Goal: Information Seeking & Learning: Understand process/instructions

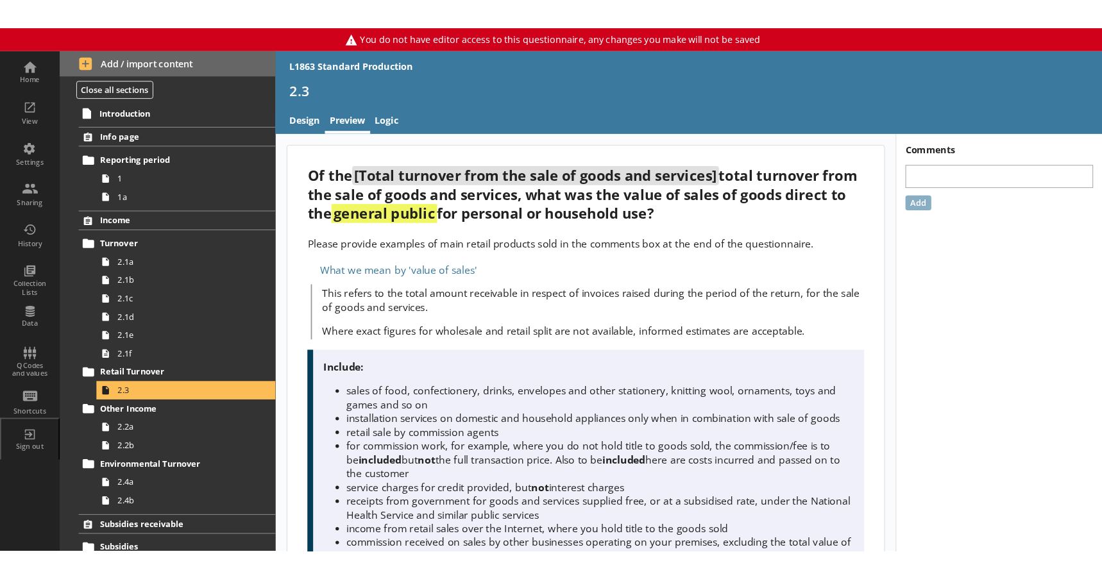
scroll to position [192, 0]
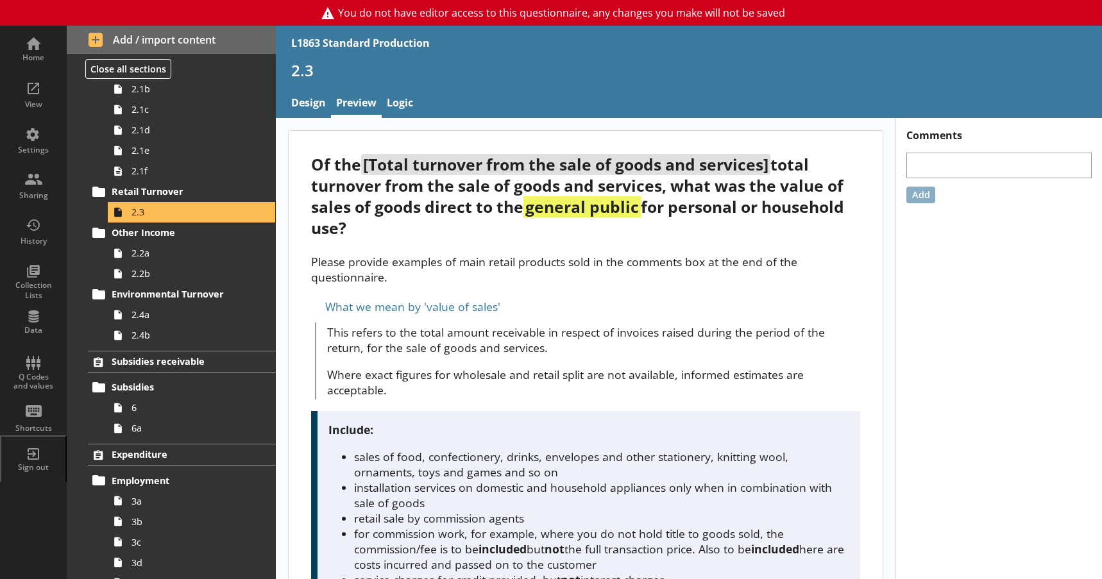
click at [529, 348] on p "This refers to the total amount receivable in respect of invoices raised during…" at bounding box center [593, 340] width 532 height 31
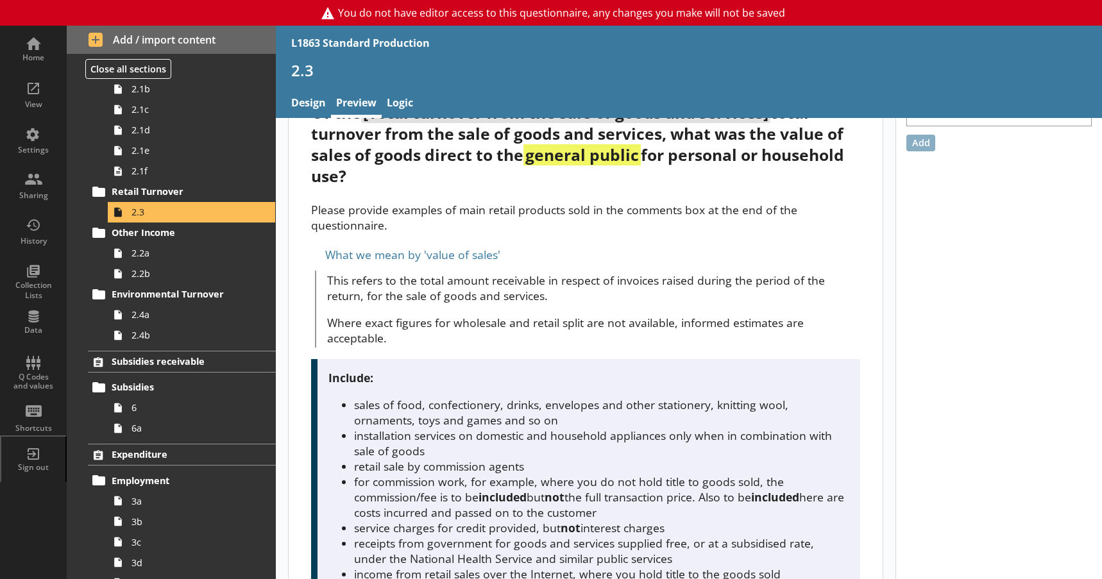
scroll to position [0, 0]
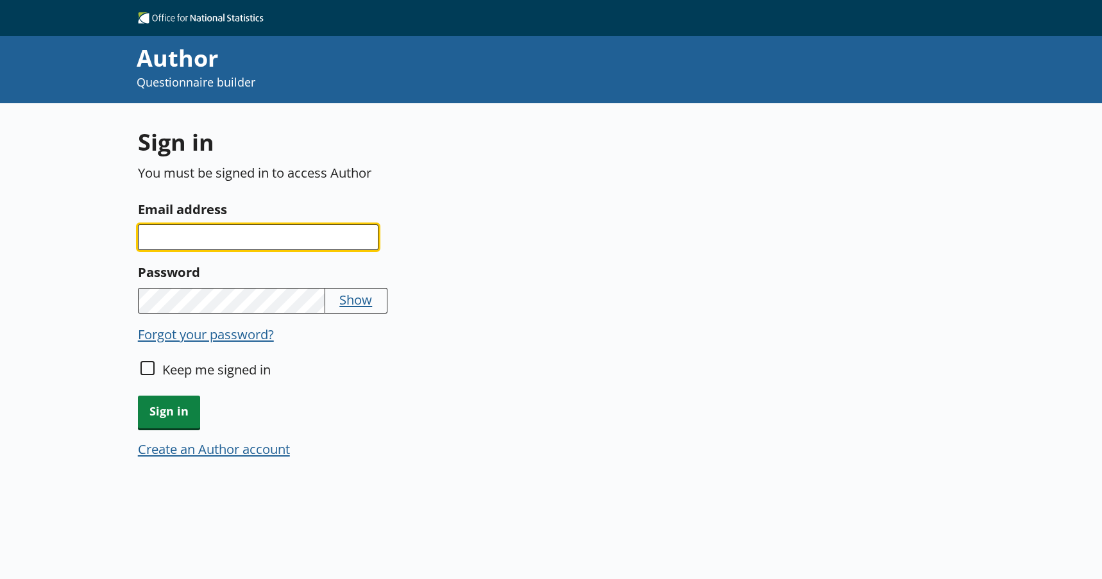
click at [328, 230] on input "Email address" at bounding box center [258, 238] width 241 height 26
type input "[EMAIL_ADDRESS][DOMAIN_NAME]"
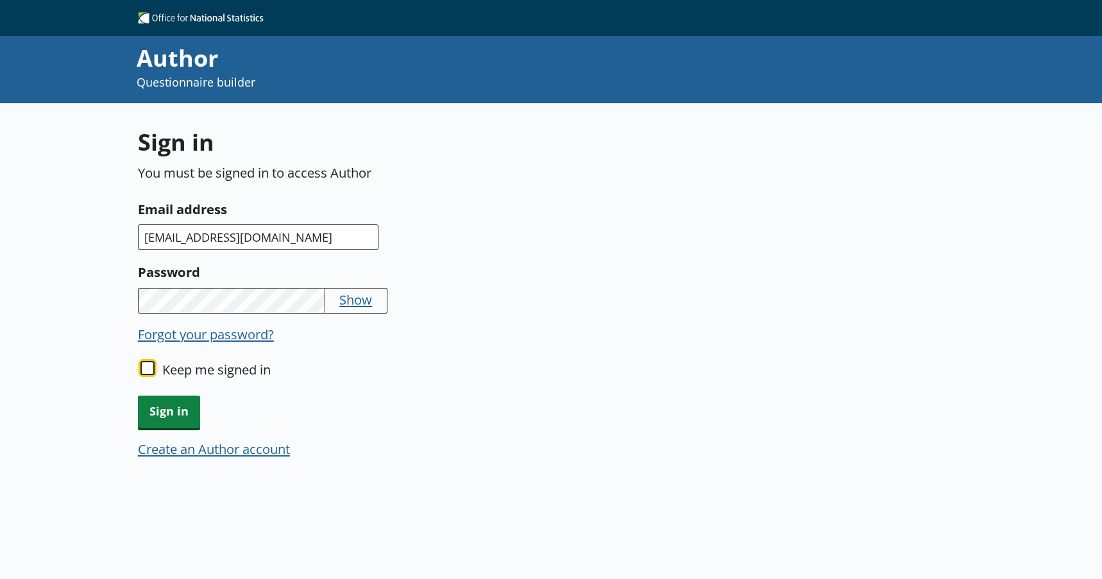
click at [146, 366] on input "Keep me signed in" at bounding box center [148, 368] width 14 height 14
checkbox input "true"
click at [156, 407] on span "Sign in" at bounding box center [169, 412] width 62 height 33
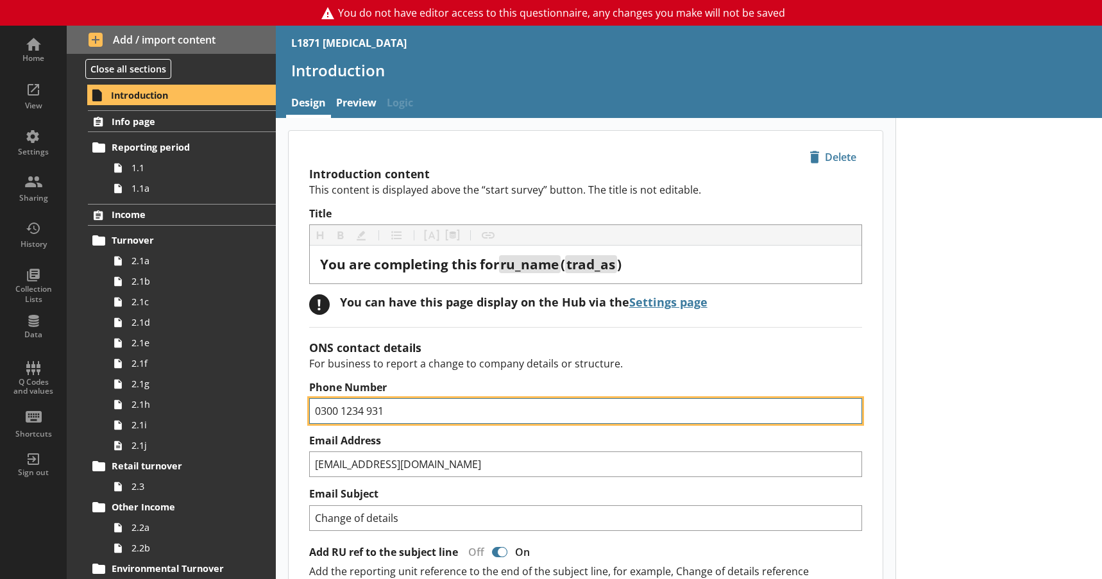
click at [391, 404] on input "0300 1234 931" at bounding box center [585, 411] width 553 height 26
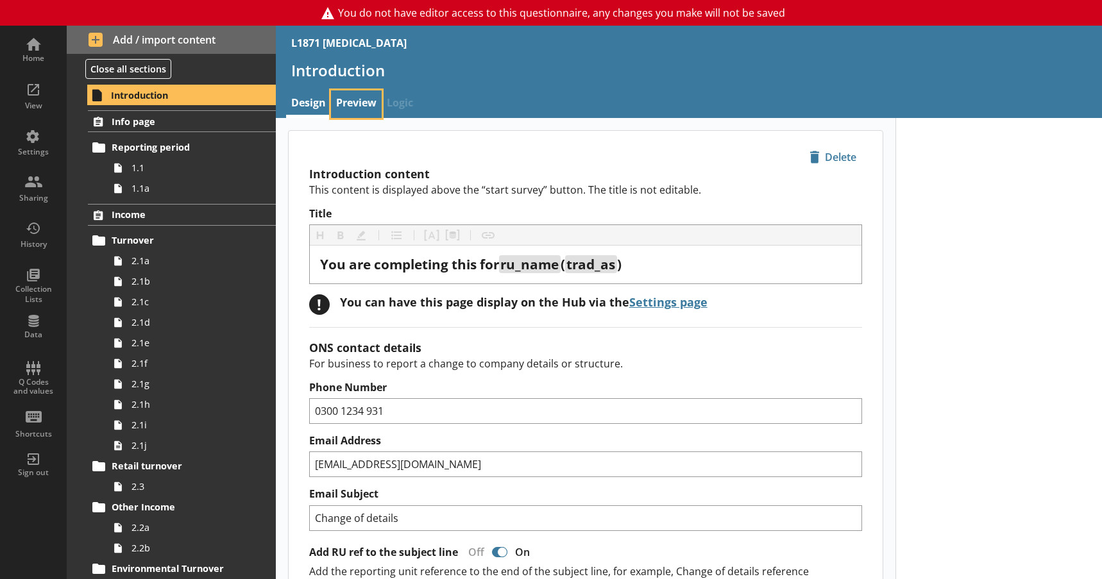
type textarea "x"
click at [352, 115] on link "Preview" at bounding box center [356, 104] width 51 height 28
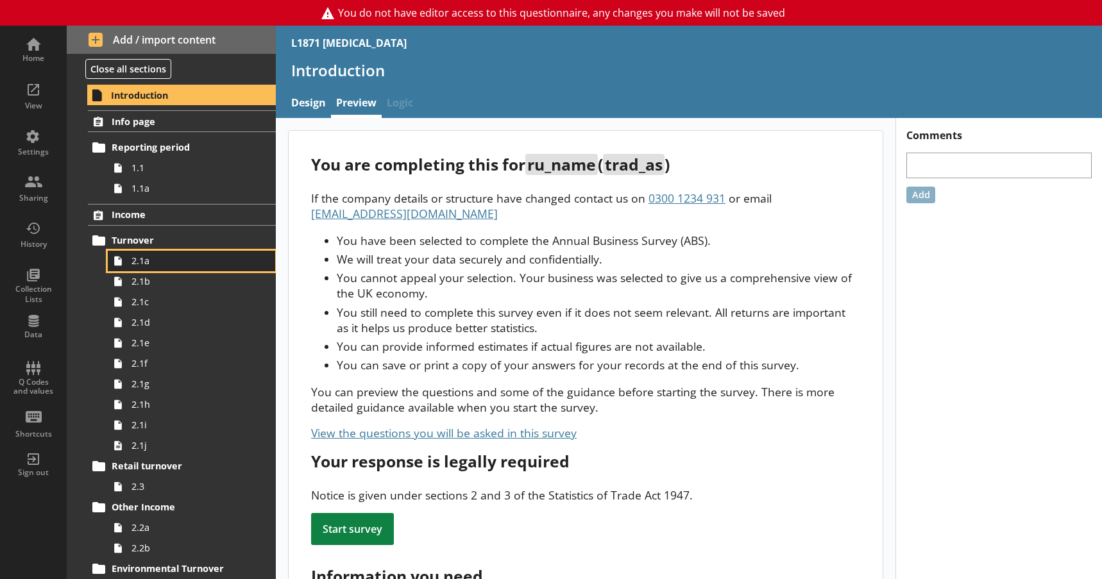
click at [181, 268] on link "2.1a" at bounding box center [191, 261] width 167 height 21
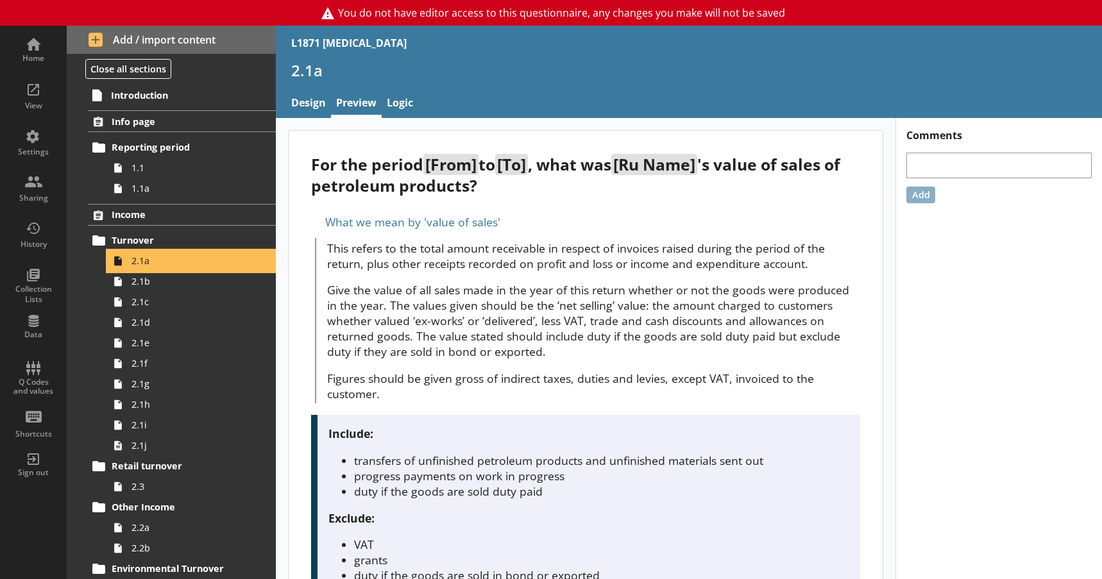
scroll to position [64, 0]
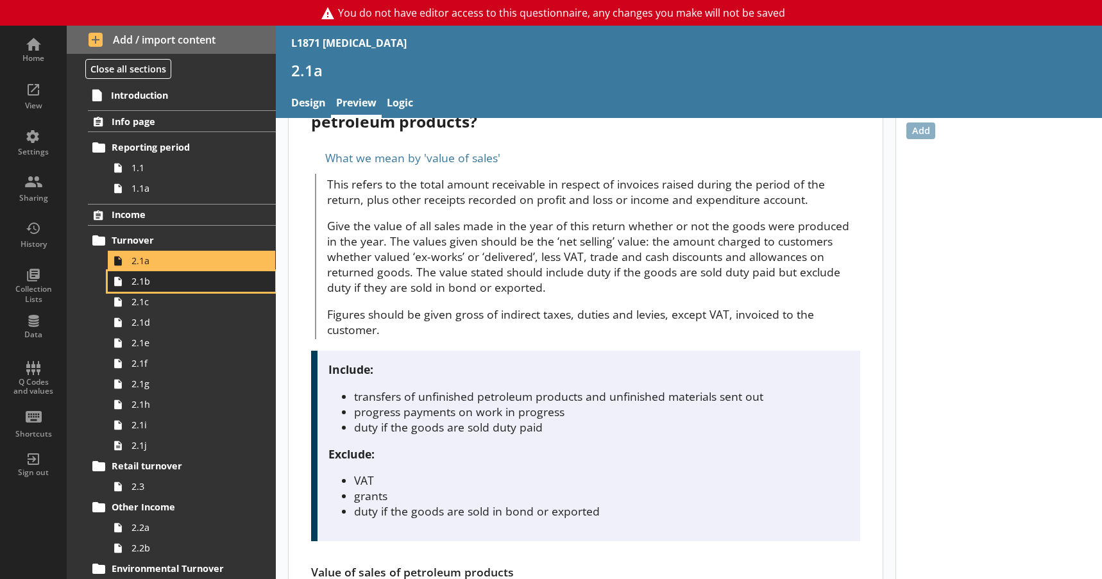
click at [172, 289] on link "2.1b" at bounding box center [191, 281] width 167 height 21
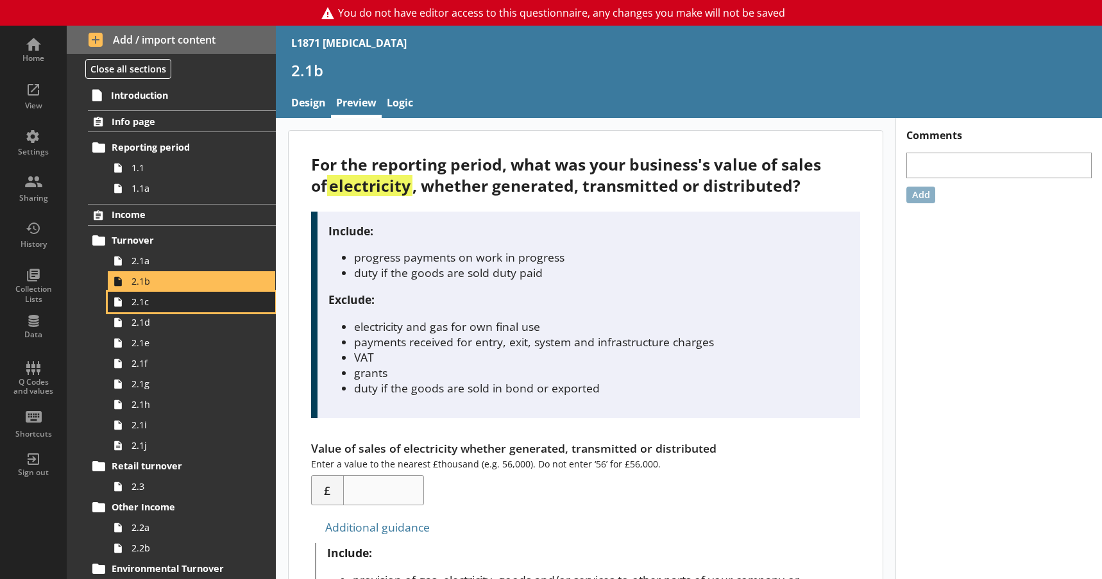
click at [169, 306] on span "2.1c" at bounding box center [191, 302] width 119 height 12
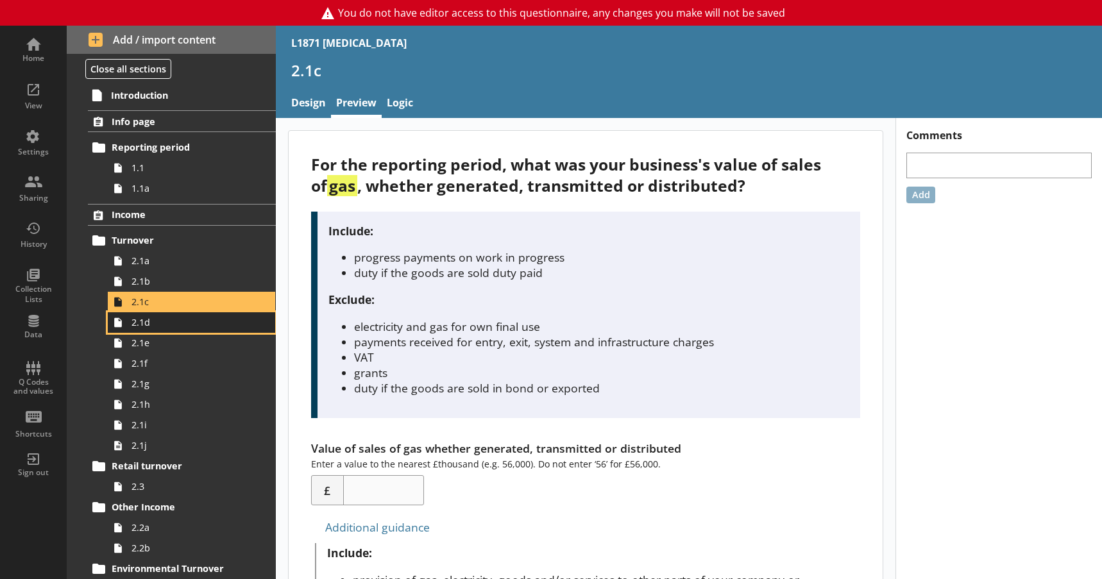
click at [165, 325] on span "2.1d" at bounding box center [191, 322] width 119 height 12
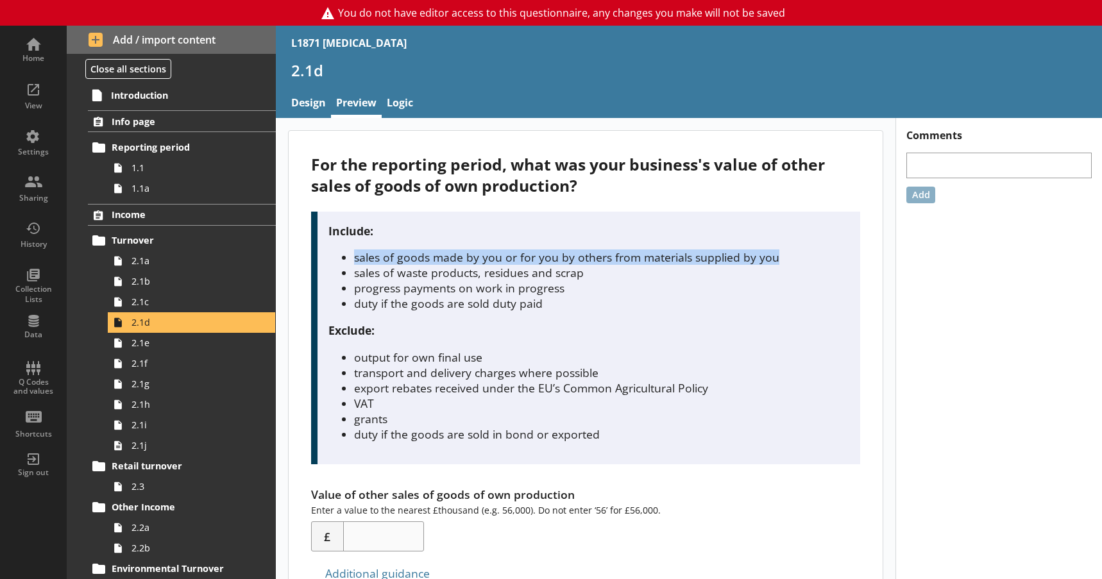
drag, startPoint x: 355, startPoint y: 258, endPoint x: 771, endPoint y: 259, distance: 415.7
click at [771, 259] on li "sales of goods made by you or for you by others from materials supplied by you" at bounding box center [601, 257] width 494 height 15
click at [409, 260] on li "sales of goods made by you or for you by others from materials supplied by you" at bounding box center [601, 257] width 494 height 15
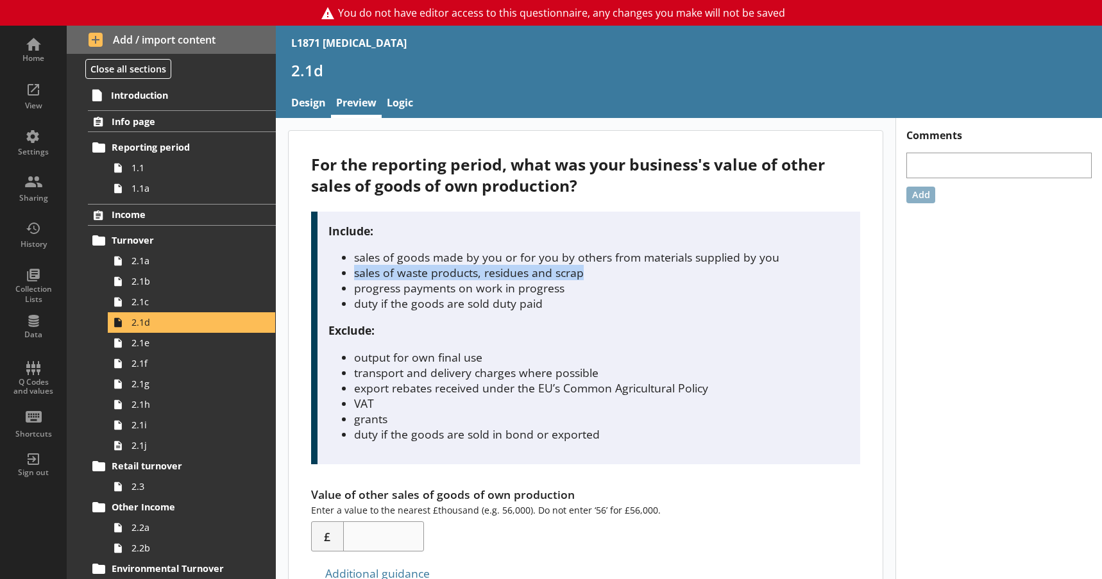
drag, startPoint x: 356, startPoint y: 275, endPoint x: 594, endPoint y: 275, distance: 238.0
click at [594, 275] on li "sales of waste products, residues and scrap" at bounding box center [601, 272] width 494 height 15
click at [445, 287] on li "progress payments on work in progress" at bounding box center [601, 287] width 494 height 15
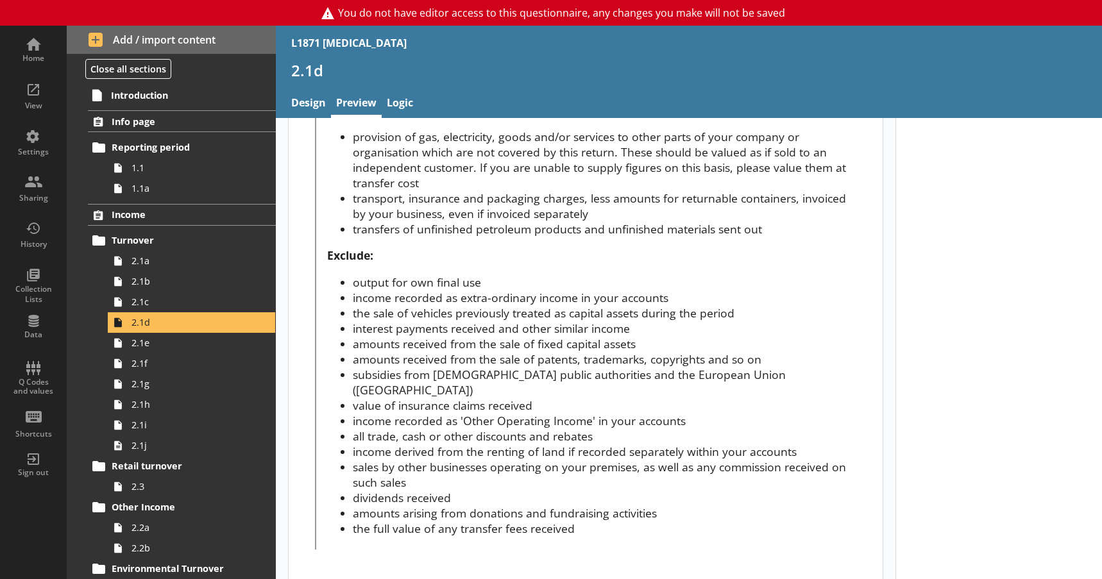
scroll to position [425, 0]
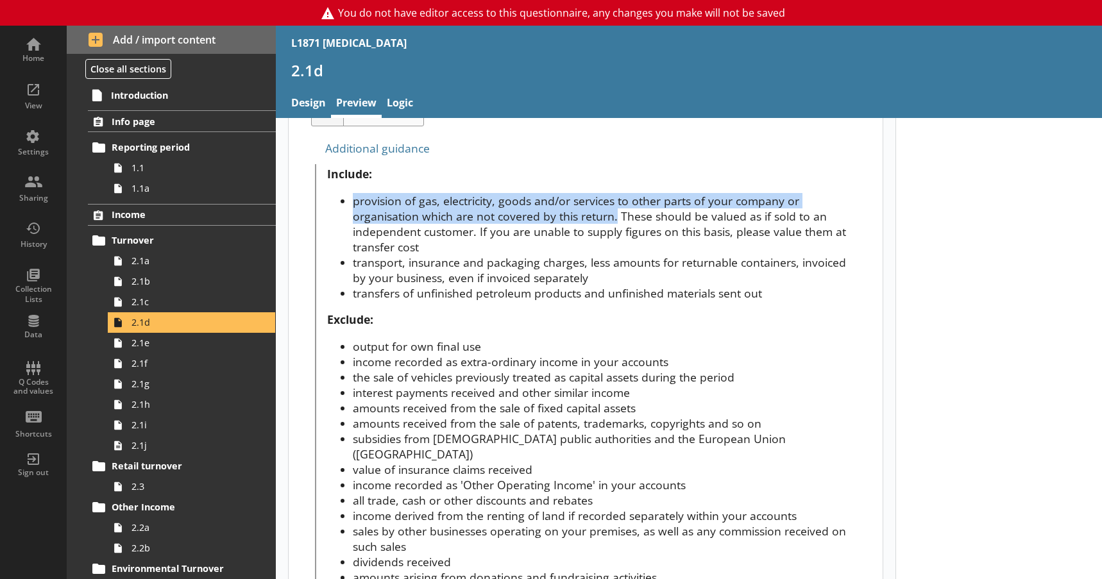
drag, startPoint x: 355, startPoint y: 203, endPoint x: 615, endPoint y: 214, distance: 260.1
click at [615, 214] on li "provision of gas, electricity, goods and/or services to other parts of your com…" at bounding box center [606, 224] width 507 height 62
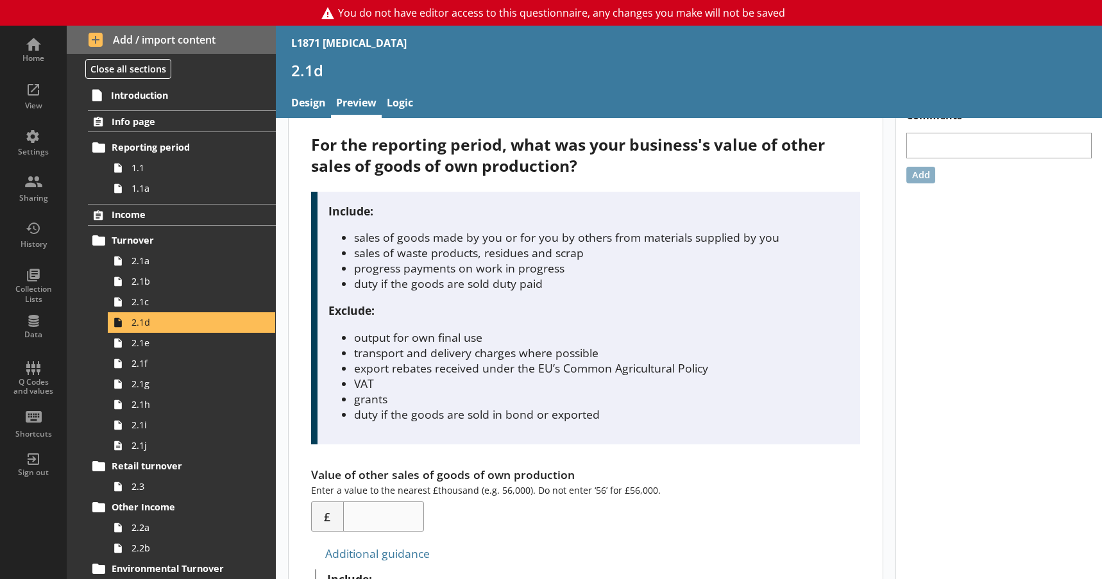
scroll to position [0, 0]
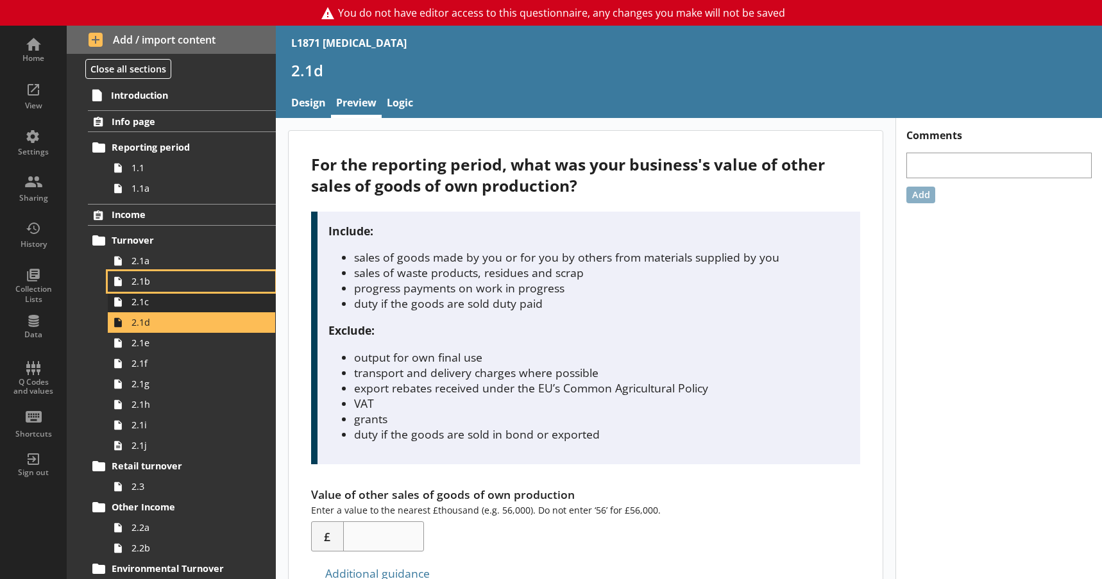
drag, startPoint x: 162, startPoint y: 282, endPoint x: 160, endPoint y: 309, distance: 26.4
click at [162, 282] on span "2.1b" at bounding box center [191, 281] width 119 height 12
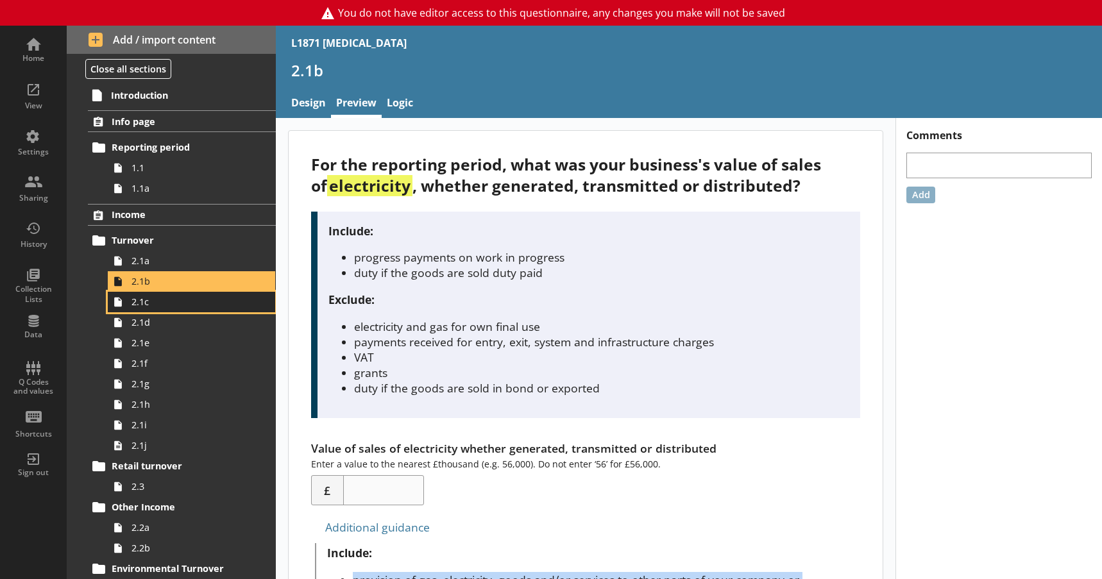
click at [160, 309] on link "2.1c" at bounding box center [191, 302] width 167 height 21
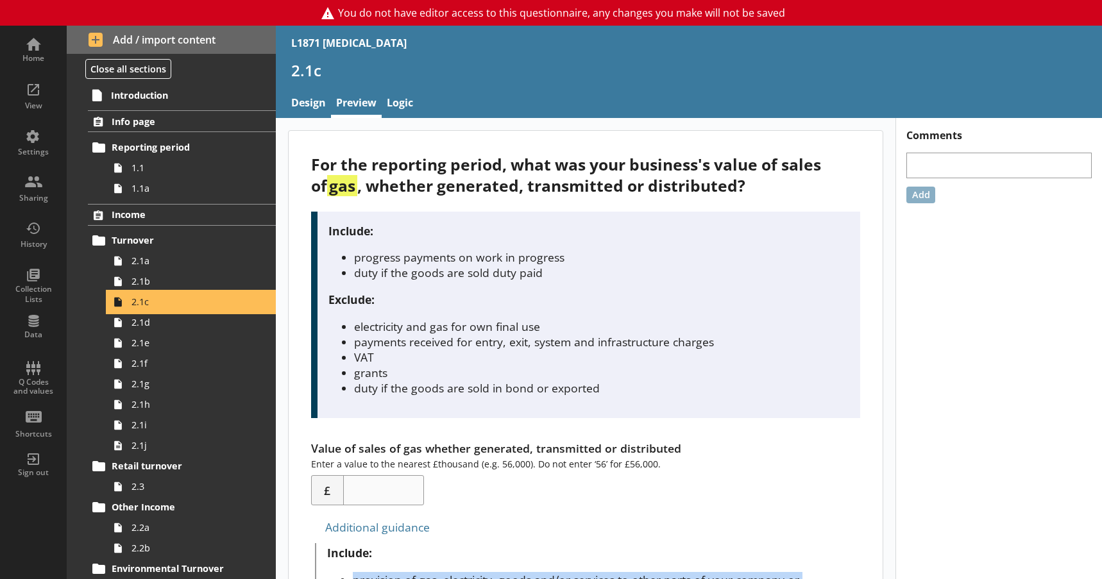
scroll to position [321, 0]
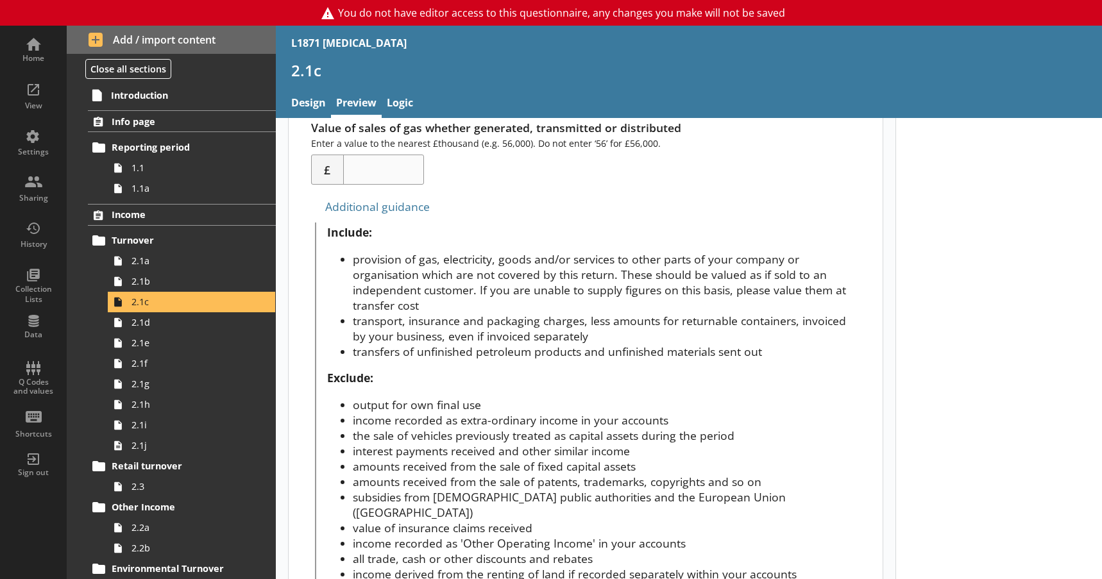
click at [491, 328] on li "transport, insurance and packaging charges, less amounts for returnable contain…" at bounding box center [606, 328] width 507 height 31
click at [362, 255] on li "provision of gas, electricity, goods and/or services to other parts of your com…" at bounding box center [606, 282] width 507 height 62
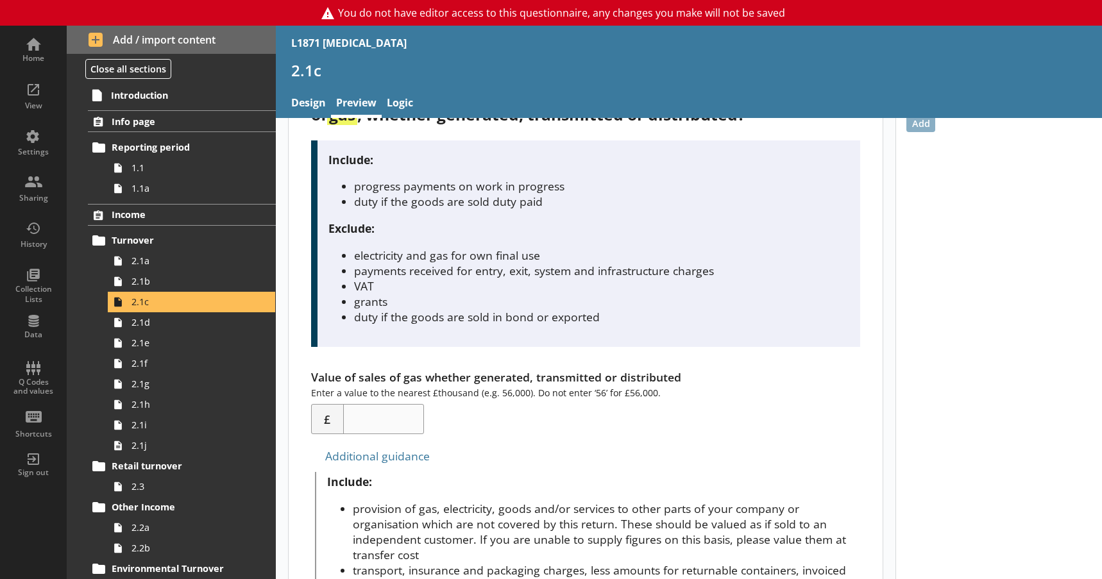
scroll to position [192, 0]
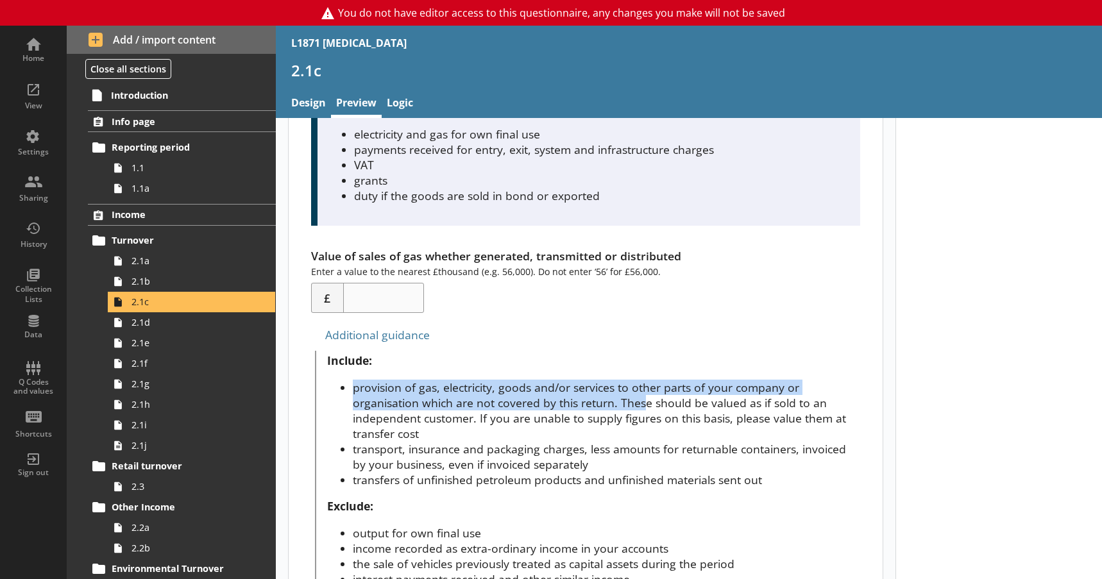
drag, startPoint x: 353, startPoint y: 387, endPoint x: 641, endPoint y: 405, distance: 288.7
click at [641, 405] on li "provision of gas, electricity, goods and/or services to other parts of your com…" at bounding box center [606, 411] width 507 height 62
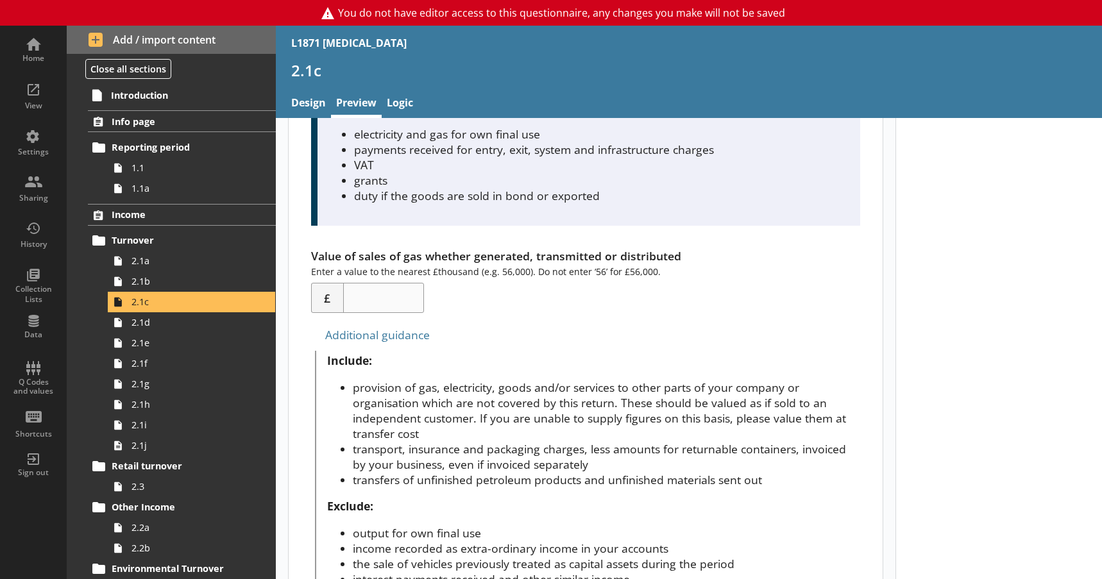
click at [528, 414] on li "provision of gas, electricity, goods and/or services to other parts of your com…" at bounding box center [606, 411] width 507 height 62
click at [172, 332] on link "2.1d" at bounding box center [191, 322] width 167 height 21
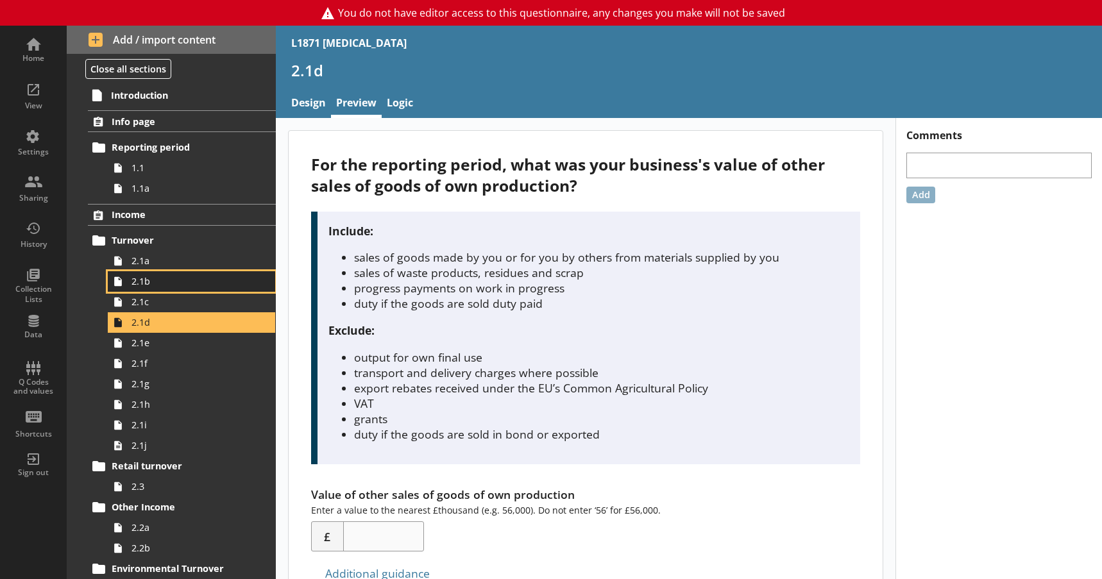
click at [157, 284] on span "2.1b" at bounding box center [191, 281] width 119 height 12
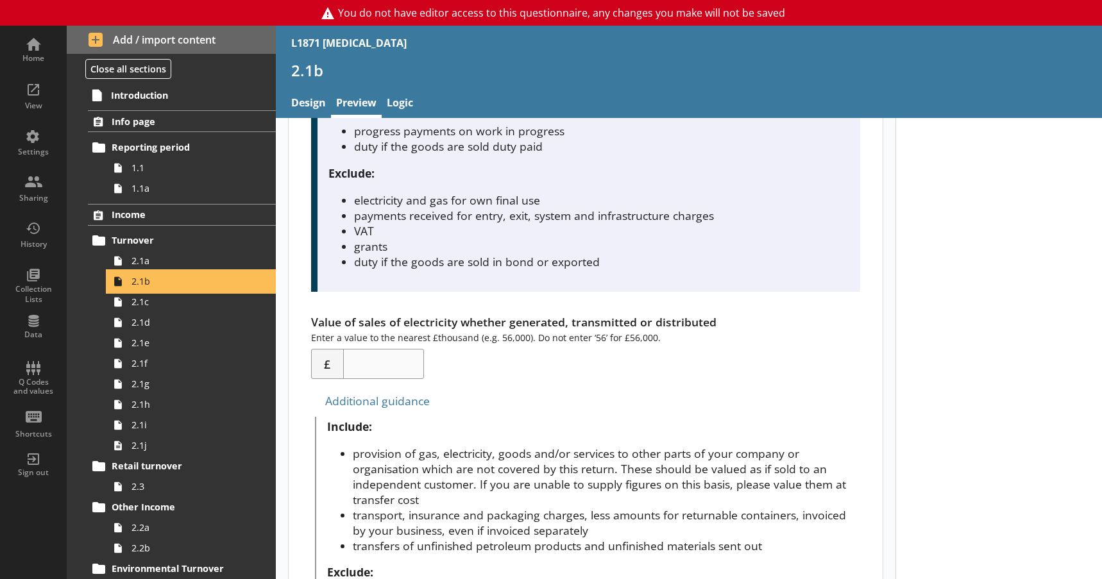
scroll to position [257, 0]
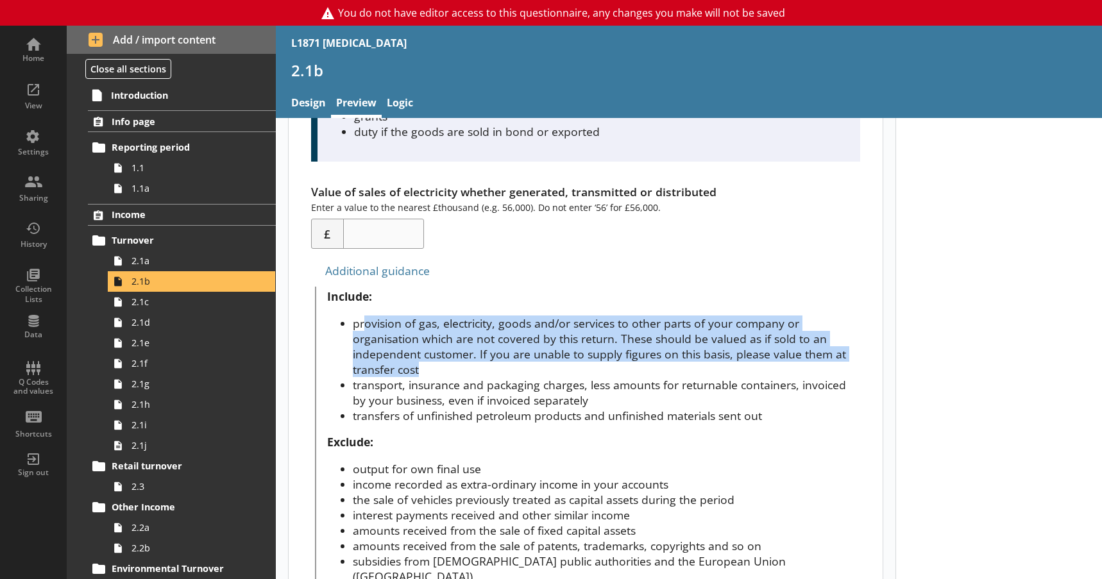
drag, startPoint x: 365, startPoint y: 327, endPoint x: 597, endPoint y: 373, distance: 236.8
click at [597, 373] on li "provision of gas, electricity, goods and/or services to other parts of your com…" at bounding box center [606, 347] width 507 height 62
click at [442, 349] on li "provision of gas, electricity, goods and/or services to other parts of your com…" at bounding box center [606, 347] width 507 height 62
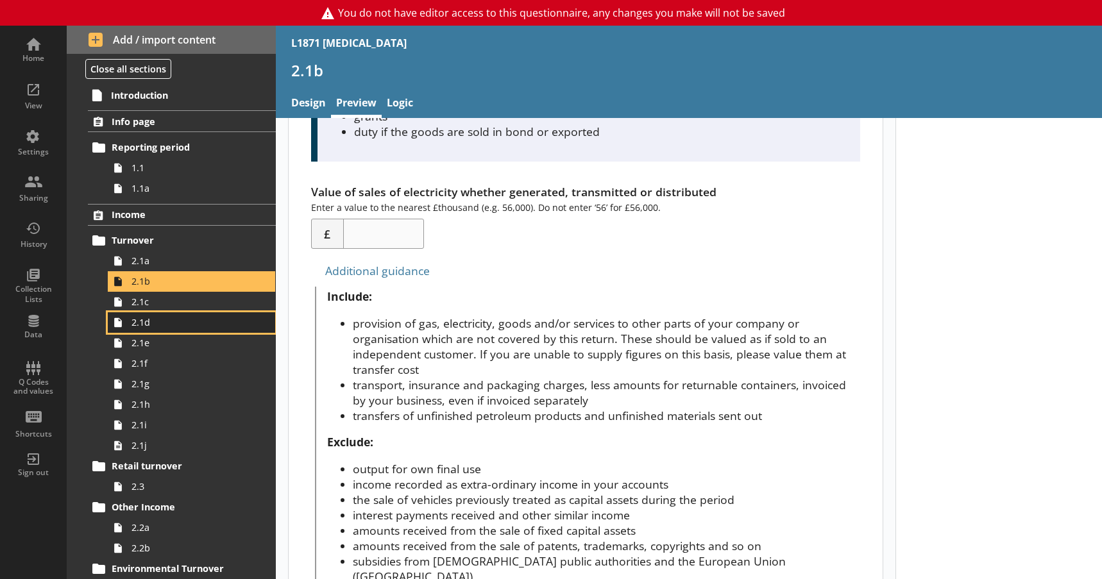
click at [175, 327] on span "2.1d" at bounding box center [191, 322] width 119 height 12
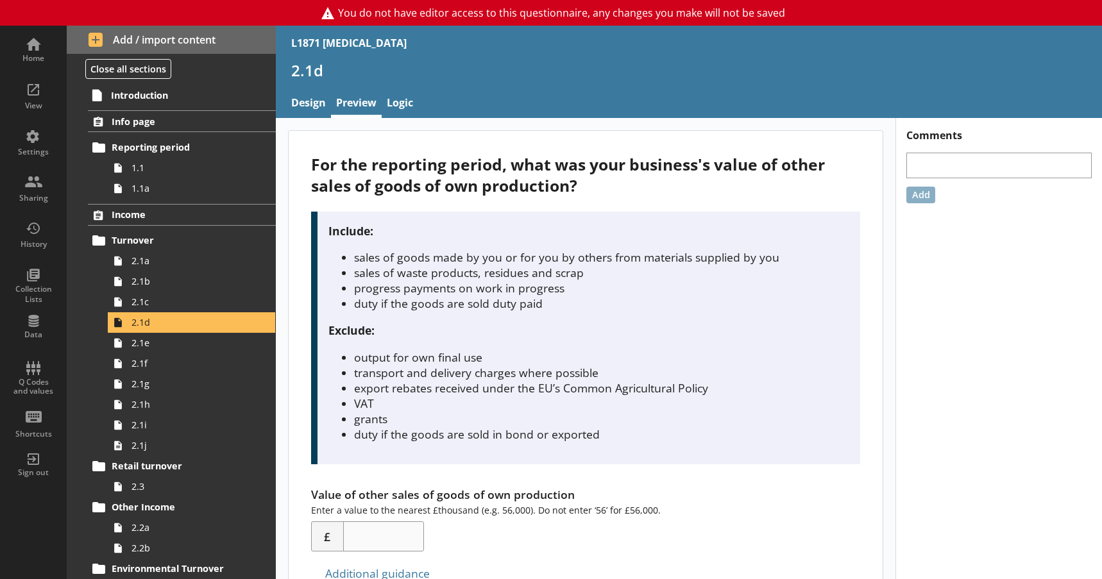
click at [554, 341] on div "Include: sales of goods made by you or for you by others from materials supplie…" at bounding box center [585, 338] width 549 height 253
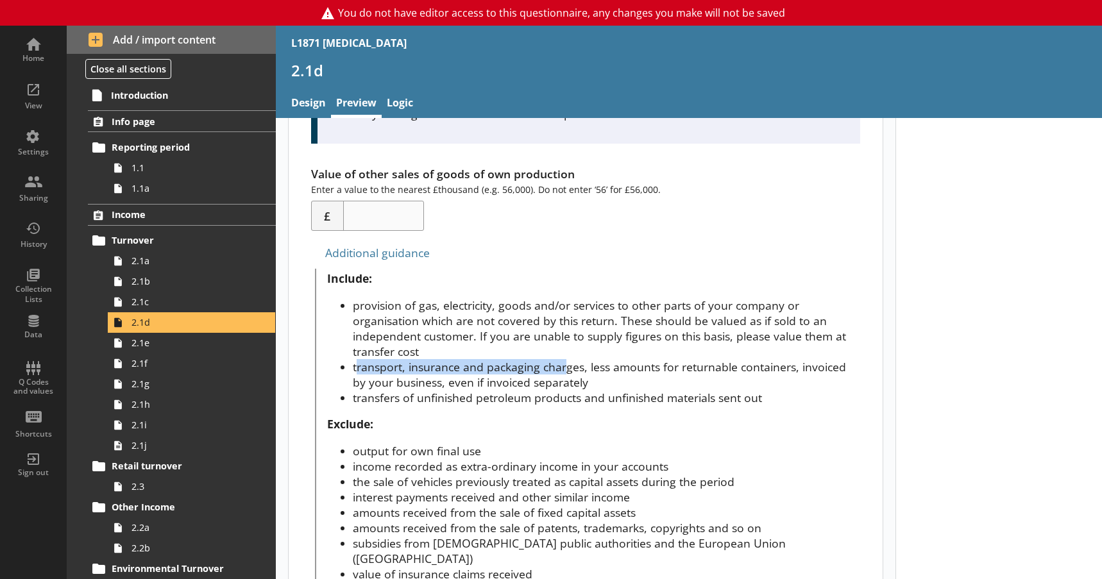
drag, startPoint x: 359, startPoint y: 365, endPoint x: 577, endPoint y: 373, distance: 218.3
click at [574, 373] on li "transport, insurance and packaging charges, less amounts for returnable contain…" at bounding box center [606, 374] width 507 height 31
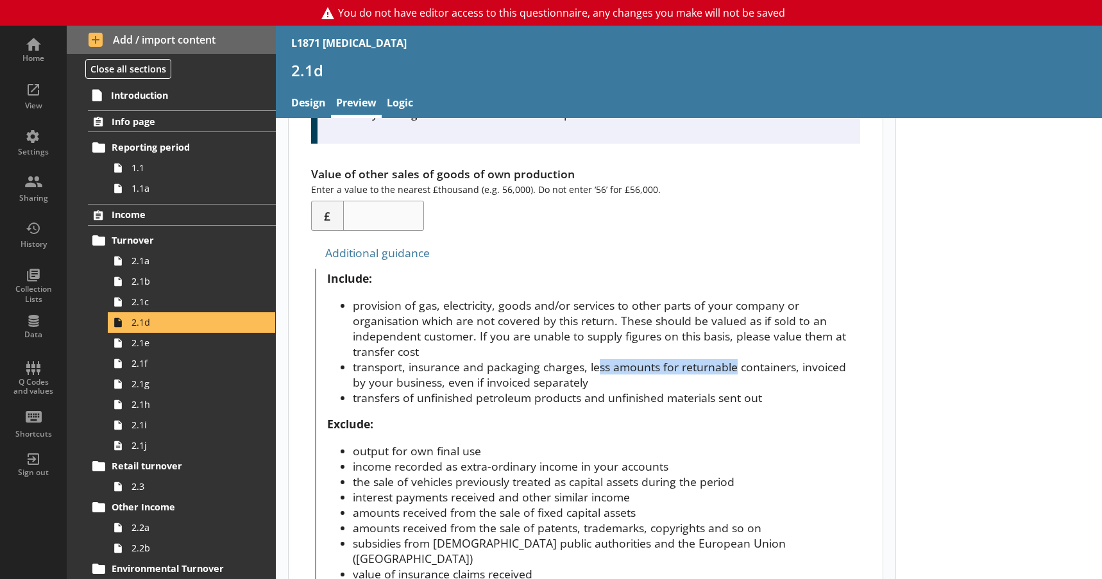
drag, startPoint x: 633, startPoint y: 373, endPoint x: 739, endPoint y: 373, distance: 106.5
click at [733, 373] on li "transport, insurance and packaging charges, less amounts for returnable contain…" at bounding box center [606, 374] width 507 height 31
click at [662, 387] on li "transport, insurance and packaging charges, less amounts for returnable contain…" at bounding box center [606, 374] width 507 height 31
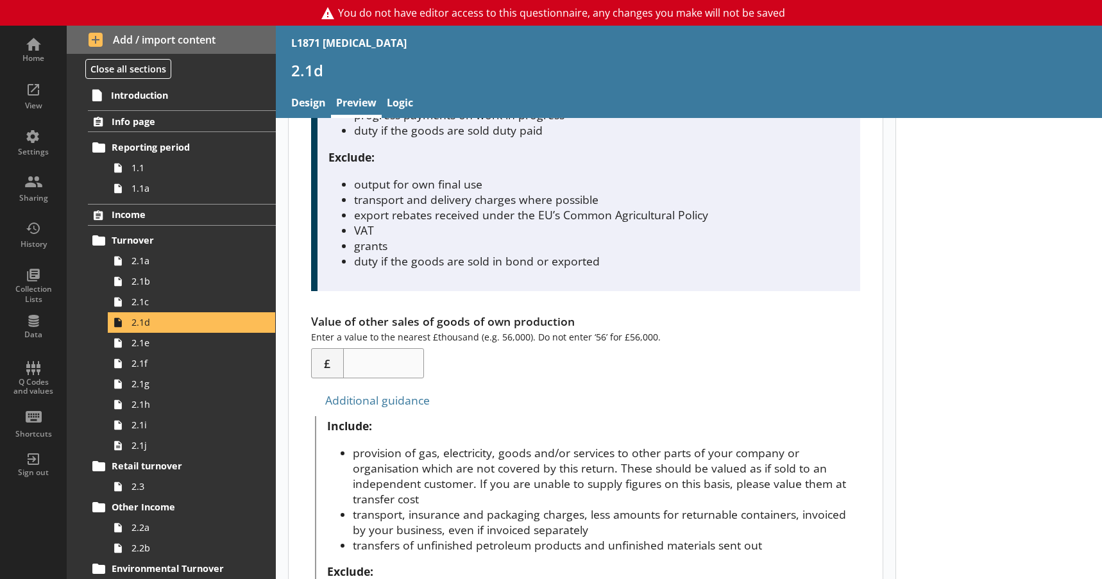
scroll to position [257, 0]
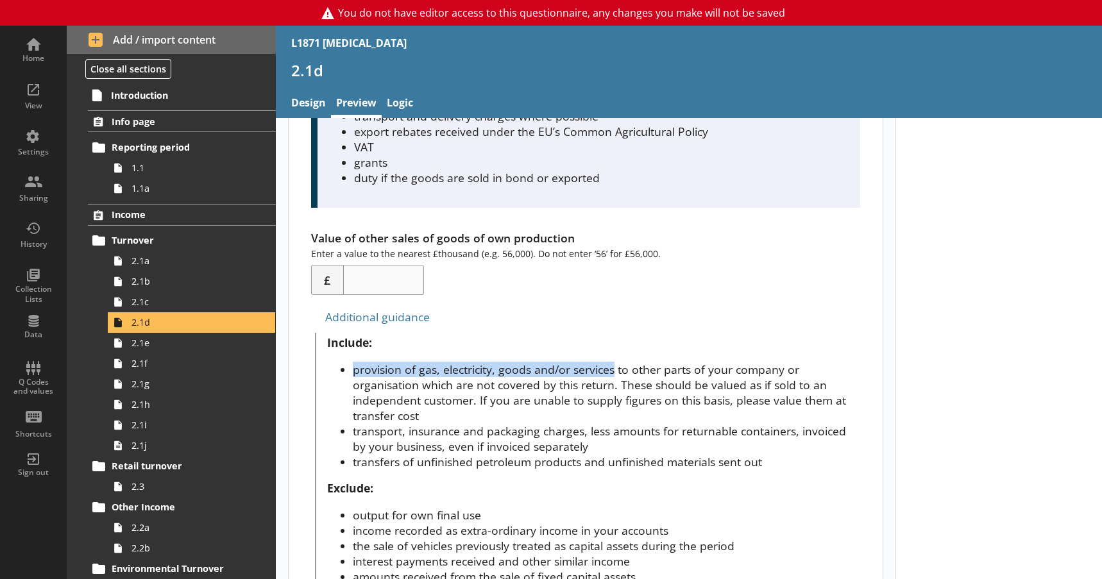
drag, startPoint x: 612, startPoint y: 365, endPoint x: 321, endPoint y: 361, distance: 291.3
click at [321, 361] on div "Include: provision of gas, electricity, goods and/or services to other parts of…" at bounding box center [587, 558] width 545 height 450
click at [434, 402] on li "provision of gas, electricity, goods and/or services to other parts of your com…" at bounding box center [606, 393] width 507 height 62
drag, startPoint x: 389, startPoint y: 391, endPoint x: 643, endPoint y: 389, distance: 254.7
click at [643, 389] on li "provision of gas, electricity, goods and/or services to other parts of your com…" at bounding box center [606, 393] width 507 height 62
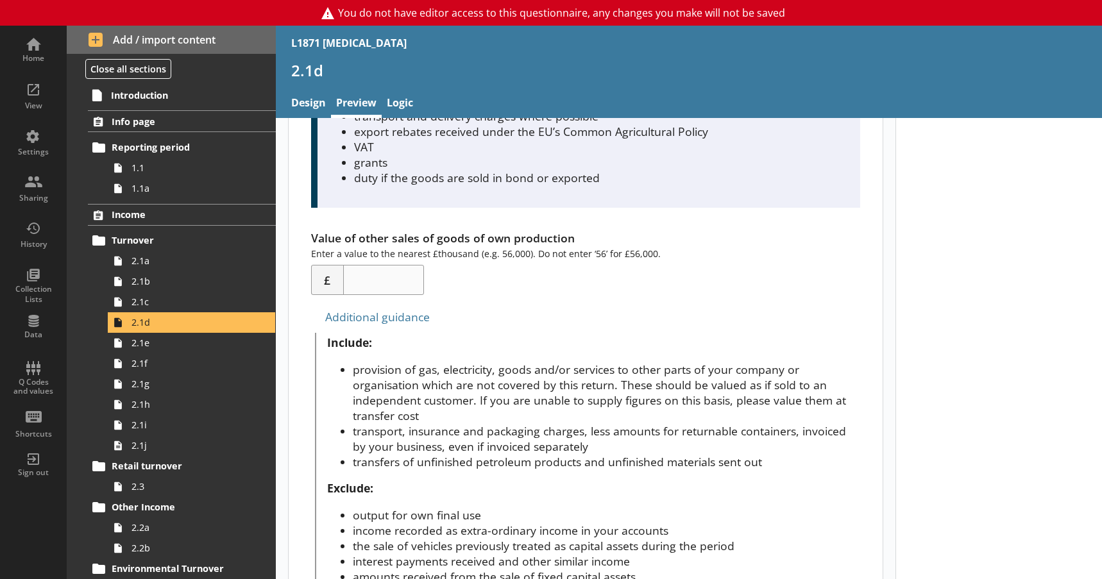
click at [657, 422] on li "provision of gas, electricity, goods and/or services to other parts of your com…" at bounding box center [606, 393] width 507 height 62
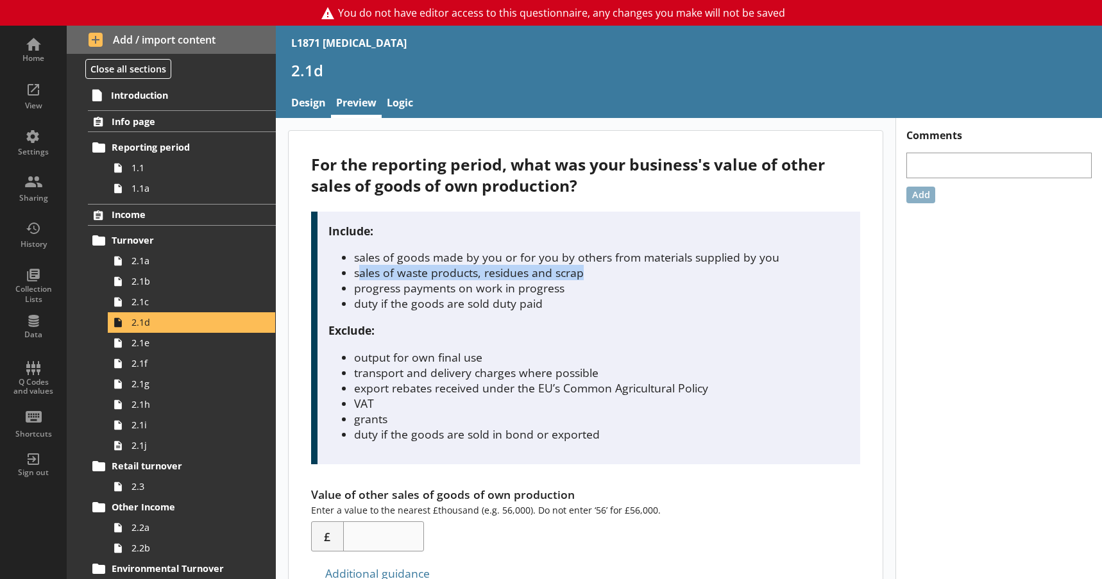
drag, startPoint x: 357, startPoint y: 271, endPoint x: 611, endPoint y: 275, distance: 254.1
click at [611, 275] on li "sales of waste products, residues and scrap" at bounding box center [601, 272] width 494 height 15
click at [443, 276] on li "sales of waste products, residues and scrap" at bounding box center [601, 272] width 494 height 15
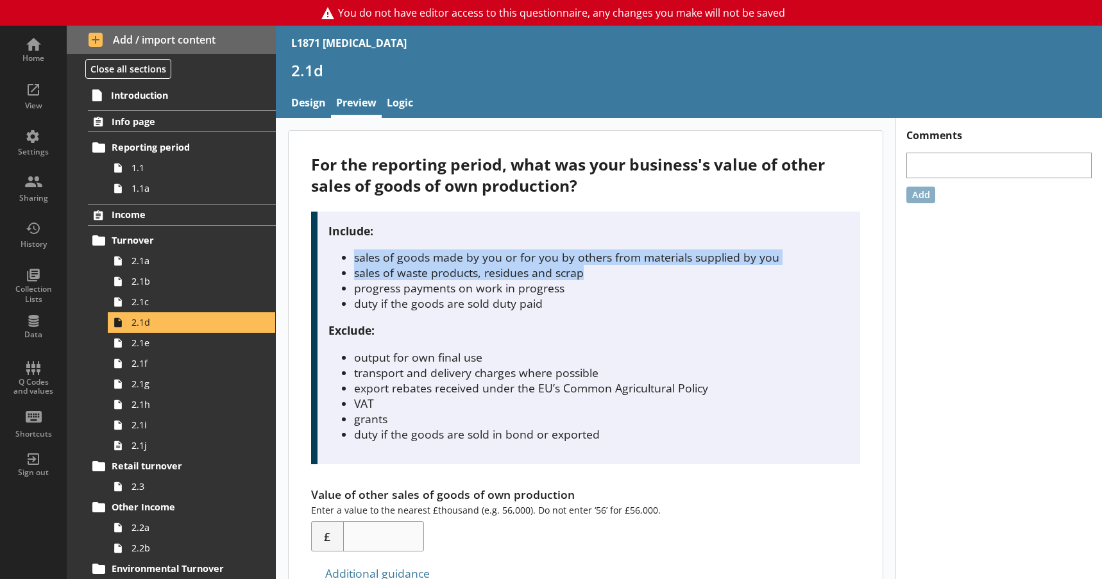
drag, startPoint x: 590, startPoint y: 272, endPoint x: 330, endPoint y: 264, distance: 259.9
click at [330, 264] on ul "sales of goods made by you or for you by others from materials supplied by you …" at bounding box center [588, 281] width 520 height 62
click at [396, 271] on li "sales of waste products, residues and scrap" at bounding box center [601, 272] width 494 height 15
click at [368, 278] on li "sales of waste products, residues and scrap" at bounding box center [601, 272] width 494 height 15
click at [373, 272] on li "sales of waste products, residues and scrap" at bounding box center [601, 272] width 494 height 15
